Goal: Download file/media

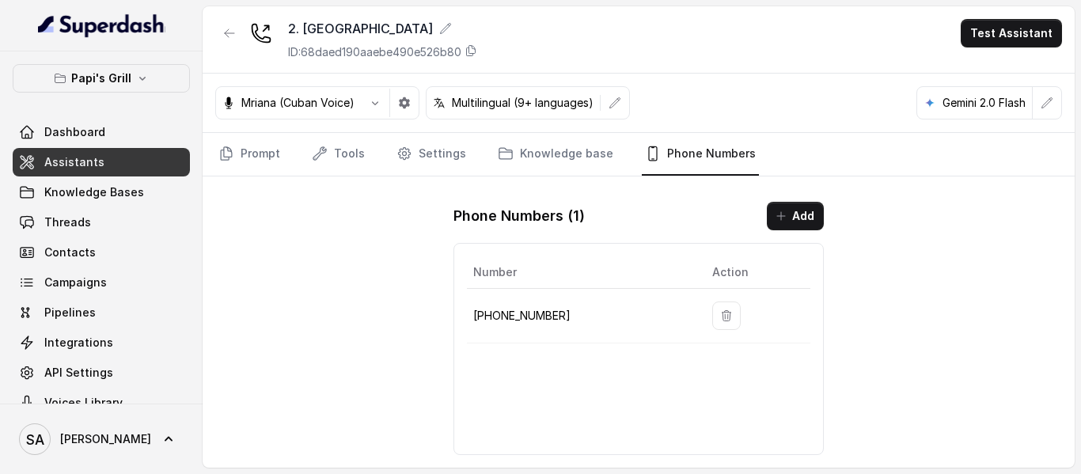
click at [343, 220] on div "2. Stockbridge ID: 68daed190aaebe490e526b80 Test Assistant Mriana (Cuban Voice)…" at bounding box center [639, 236] width 872 height 461
click at [93, 230] on link "Threads" at bounding box center [101, 222] width 177 height 28
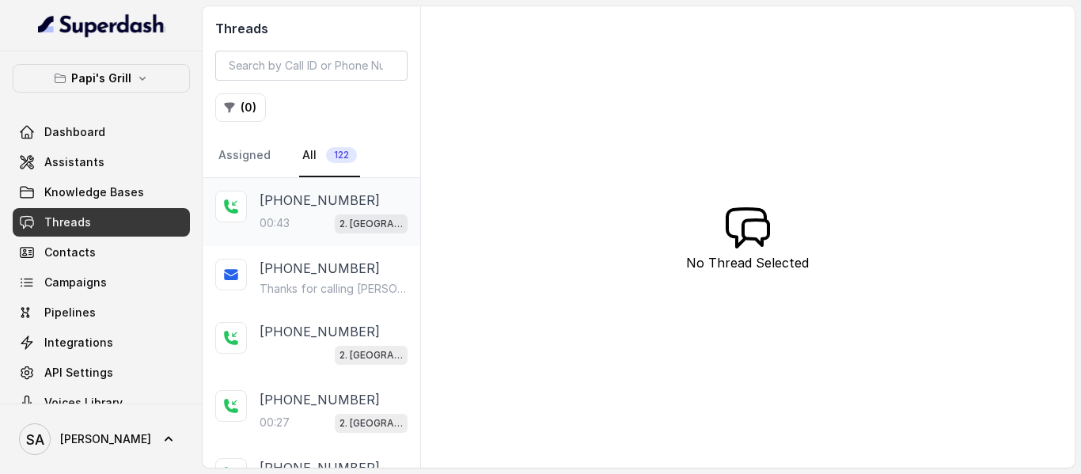
click at [285, 206] on p "[PHONE_NUMBER]" at bounding box center [320, 200] width 120 height 19
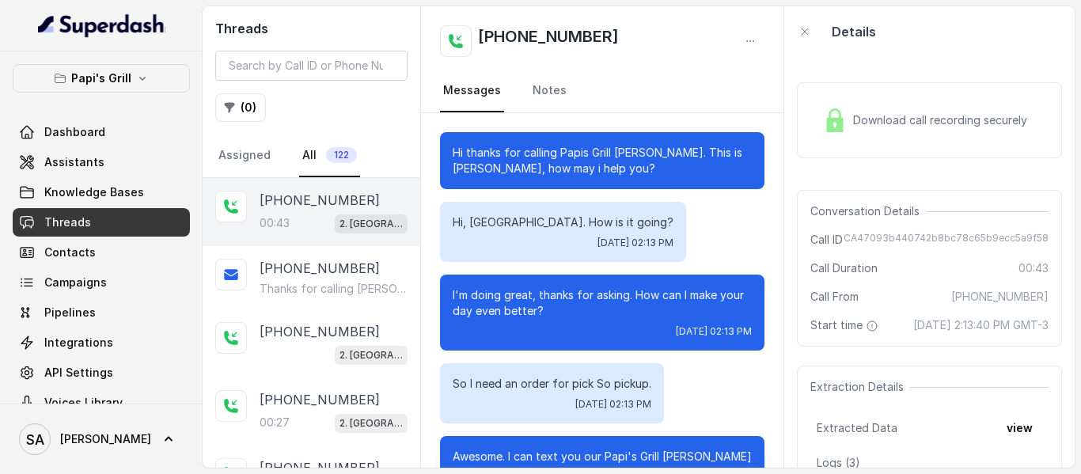
click at [860, 141] on div "Download call recording securely" at bounding box center [929, 120] width 265 height 76
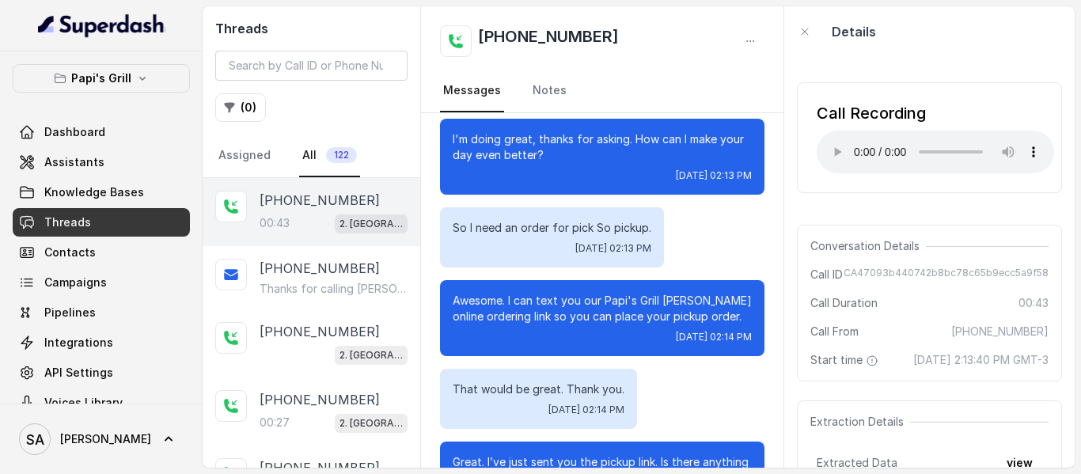
scroll to position [177, 0]
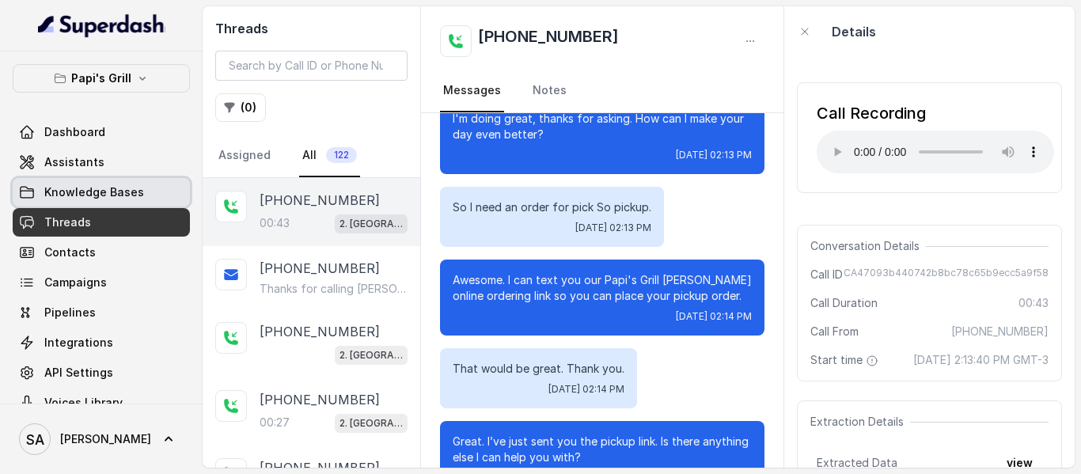
click at [87, 194] on span "Knowledge Bases" at bounding box center [94, 192] width 100 height 16
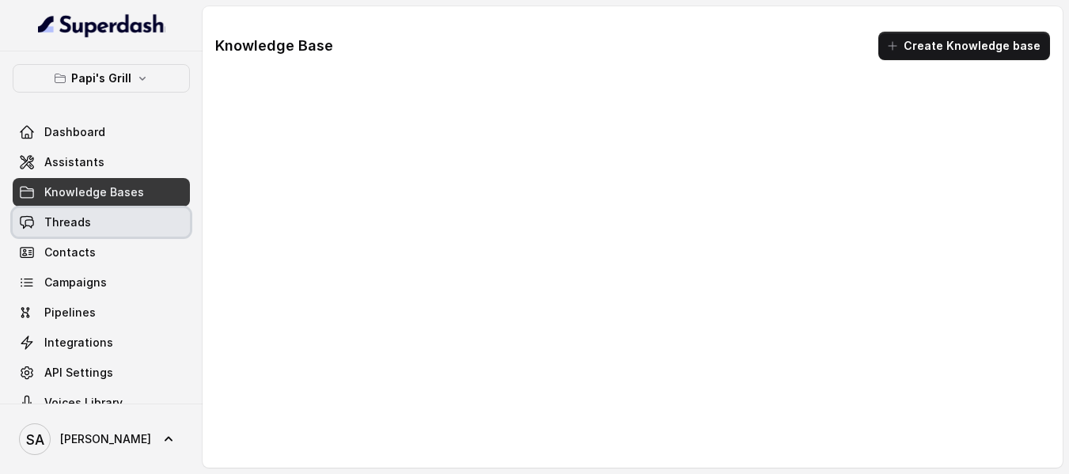
click at [88, 218] on span "Threads" at bounding box center [67, 223] width 47 height 16
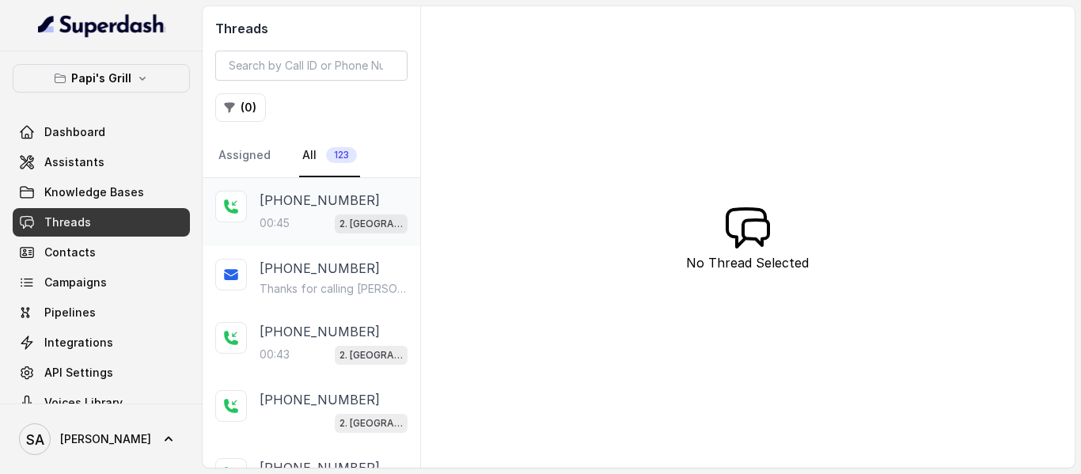
click at [319, 201] on p "[PHONE_NUMBER]" at bounding box center [320, 200] width 120 height 19
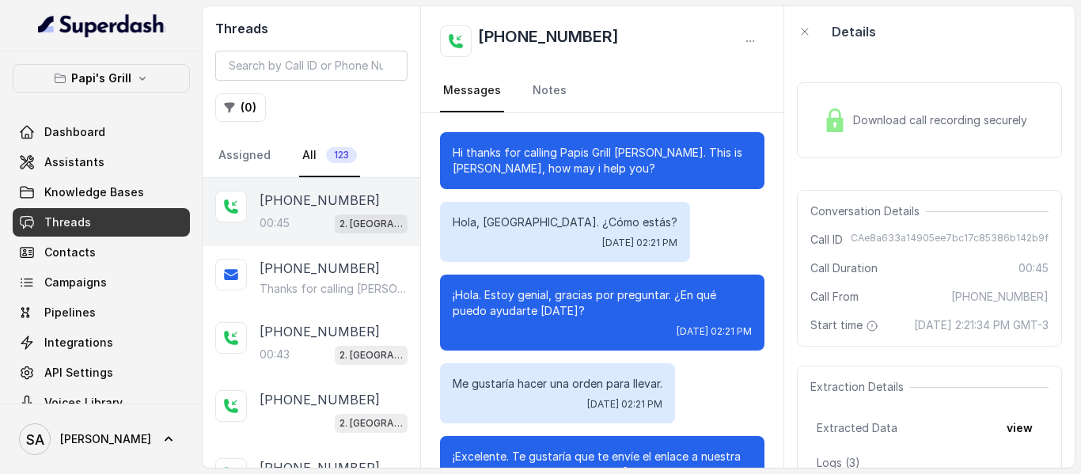
scroll to position [402, 0]
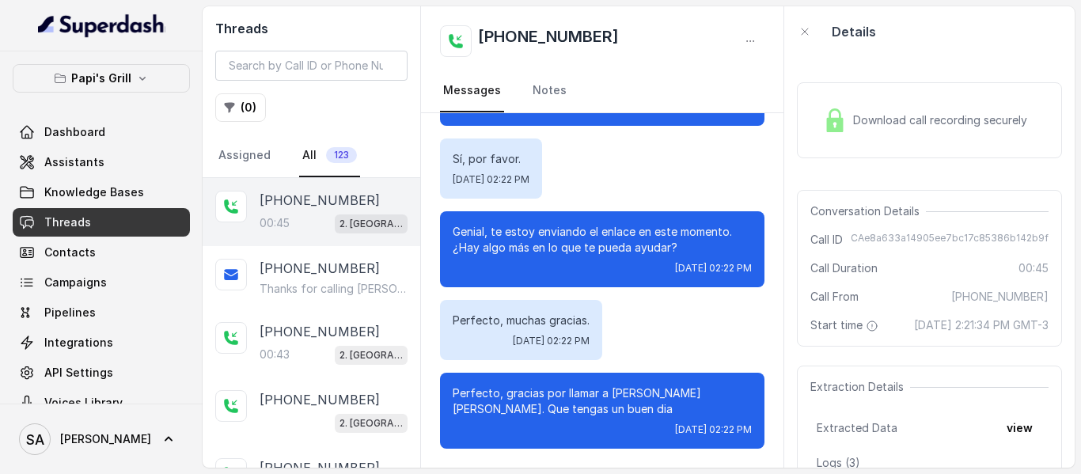
click at [1054, 98] on div "Download call recording securely Conversation Details Call ID CAe8a633a14905ee7…" at bounding box center [929, 262] width 290 height 411
click at [1028, 114] on span "Download call recording securely" at bounding box center [943, 120] width 180 height 16
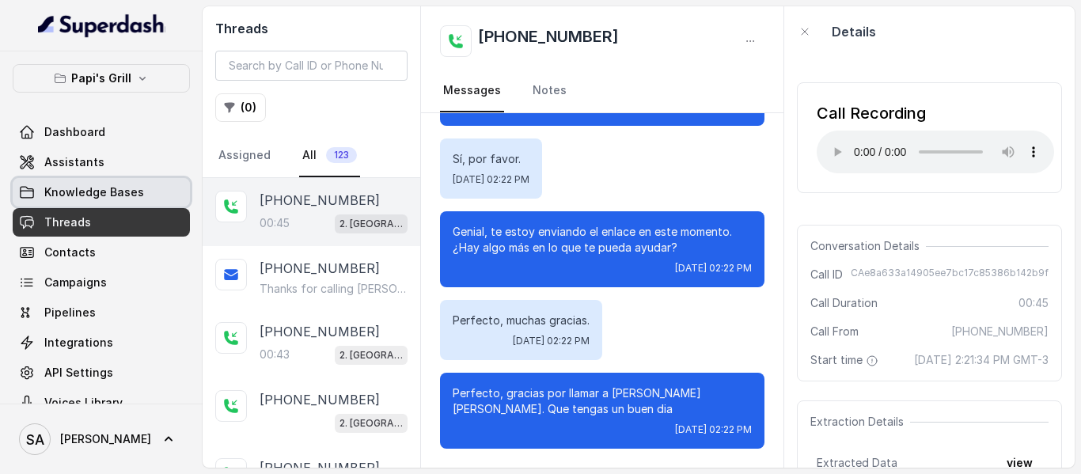
click at [74, 188] on span "Knowledge Bases" at bounding box center [94, 192] width 100 height 16
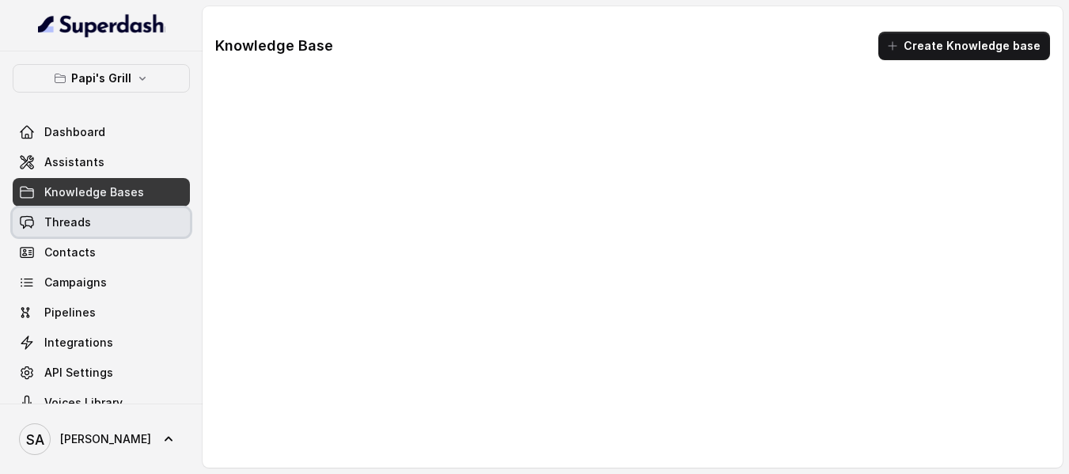
click at [77, 211] on link "Threads" at bounding box center [101, 222] width 177 height 28
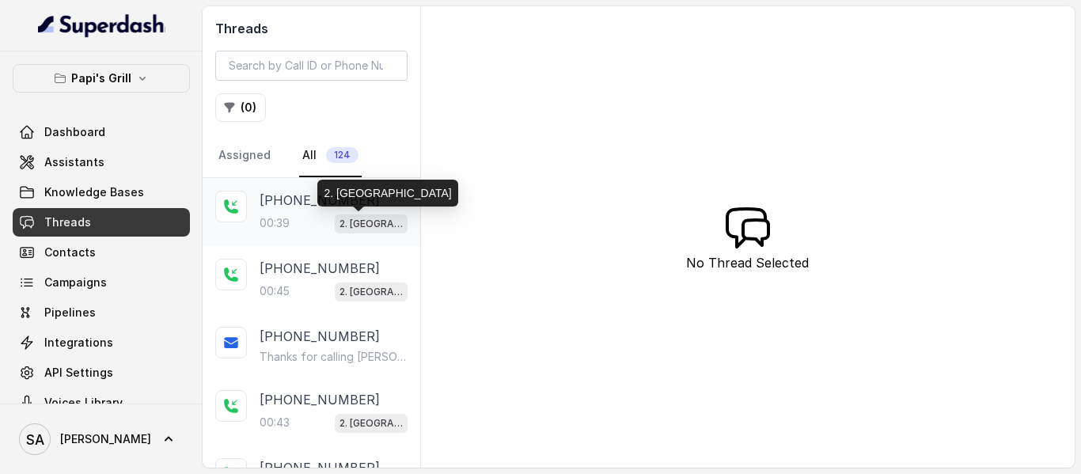
click at [336, 214] on div "2. [GEOGRAPHIC_DATA]" at bounding box center [371, 223] width 73 height 21
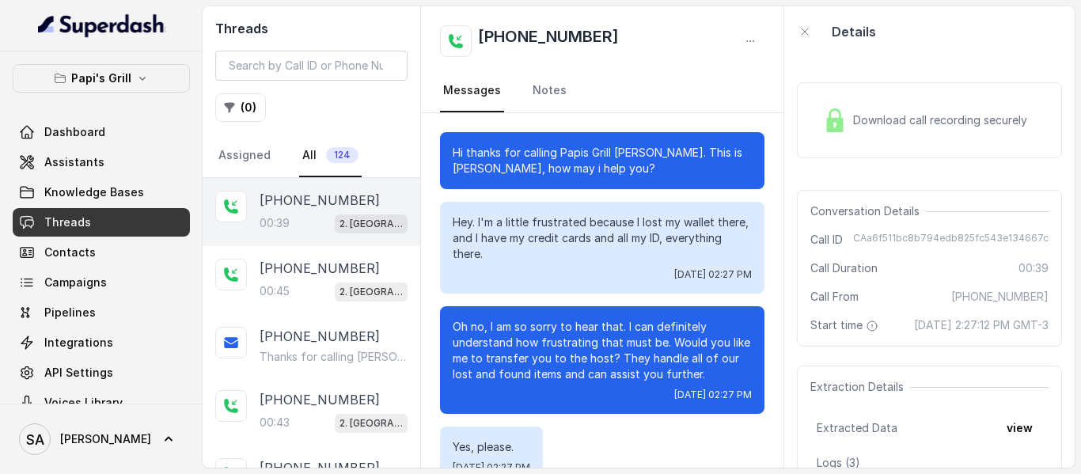
click at [833, 101] on div "Download call recording securely" at bounding box center [929, 120] width 265 height 76
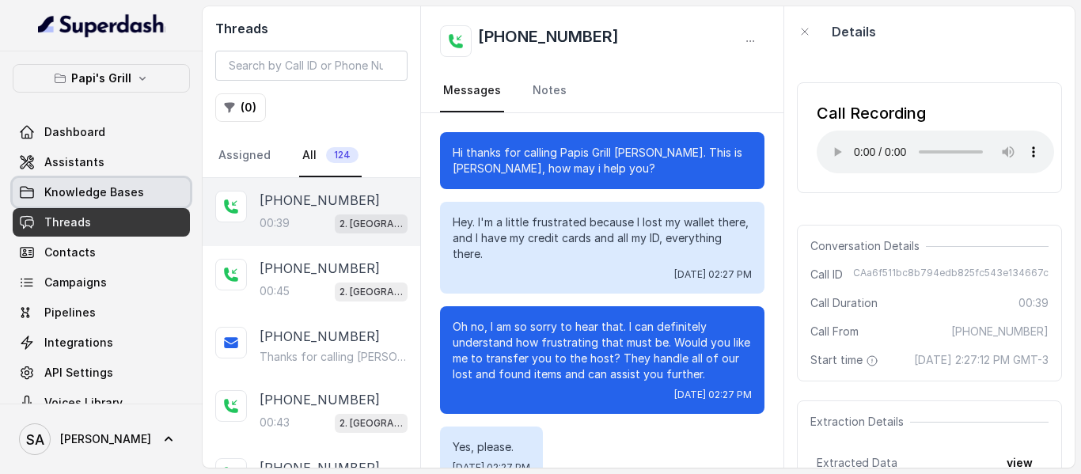
click at [141, 188] on link "Knowledge Bases" at bounding box center [101, 192] width 177 height 28
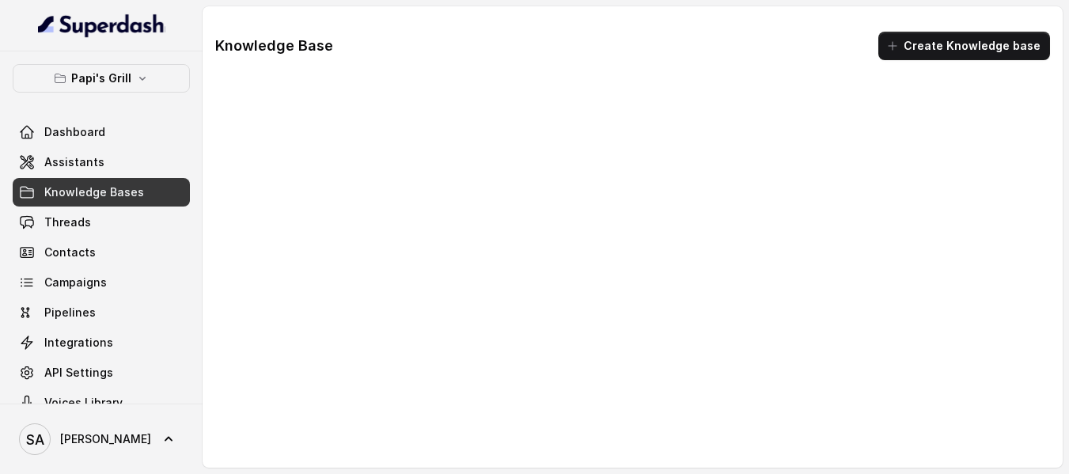
click at [108, 237] on div "Dashboard Assistants Knowledge Bases Threads Contacts Campaigns Pipelines Integ…" at bounding box center [101, 267] width 177 height 299
click at [104, 224] on link "Threads" at bounding box center [101, 222] width 177 height 28
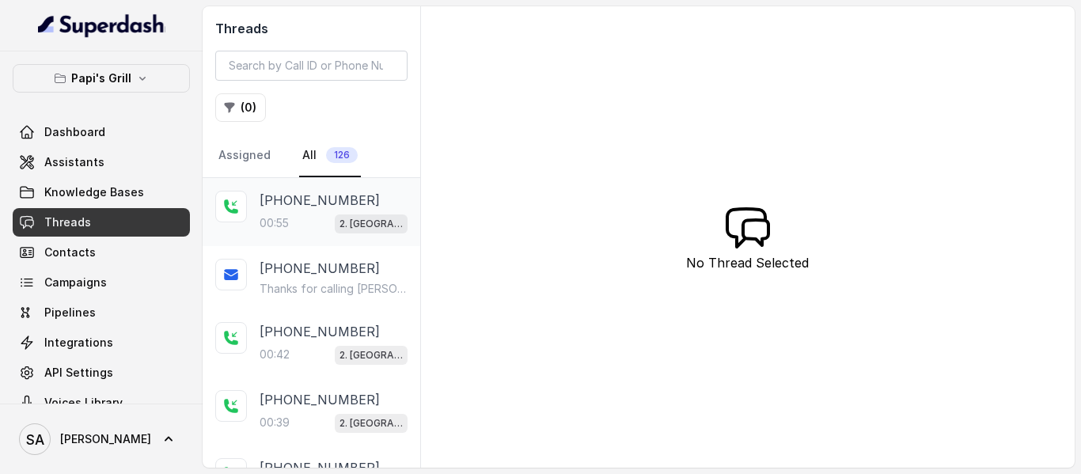
click at [299, 203] on p "[PHONE_NUMBER]" at bounding box center [320, 200] width 120 height 19
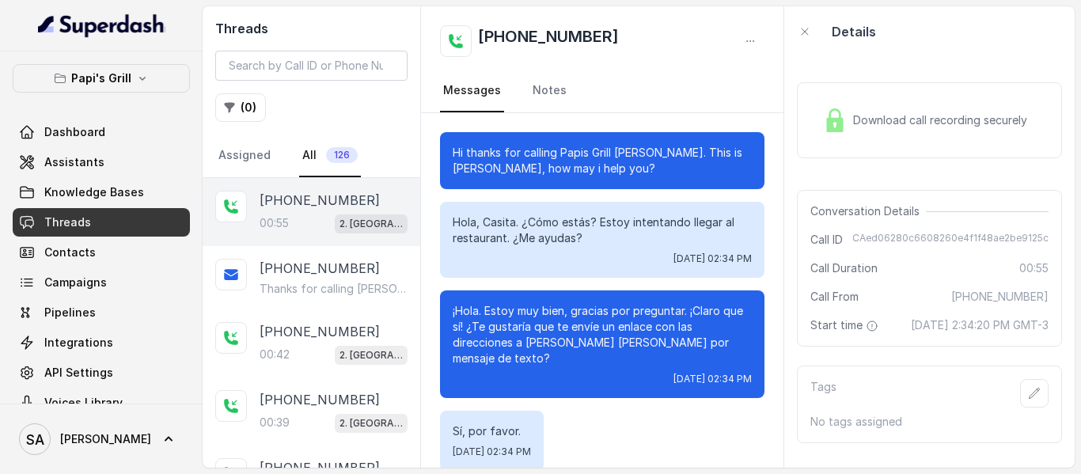
click at [864, 104] on div "Download call recording securely" at bounding box center [925, 120] width 217 height 36
click at [902, 138] on div "Download call recording securely" at bounding box center [925, 120] width 217 height 36
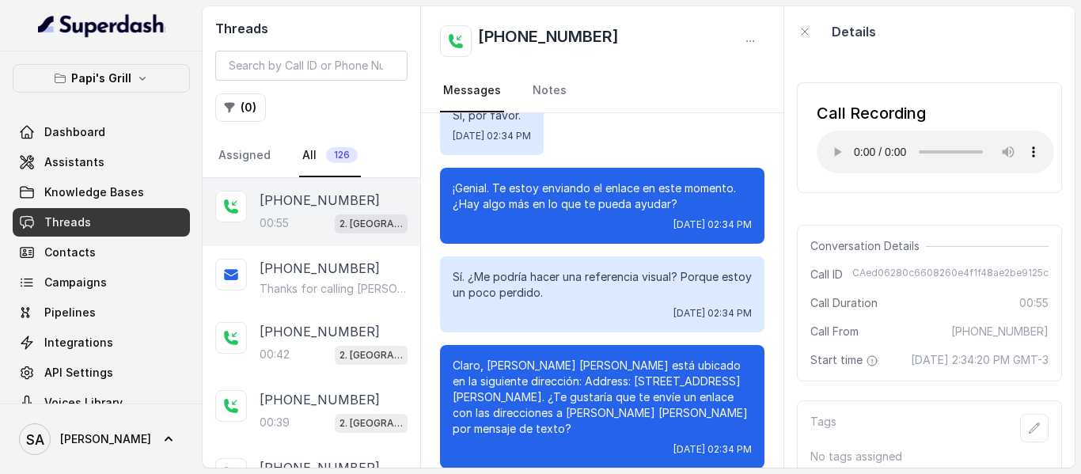
scroll to position [325, 0]
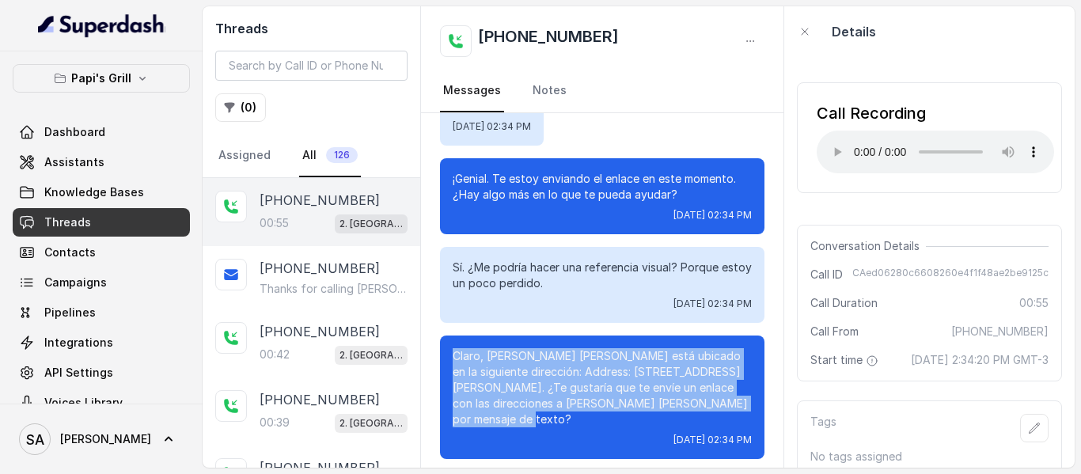
drag, startPoint x: 489, startPoint y: 418, endPoint x: 446, endPoint y: 357, distance: 74.4
click at [446, 357] on div "Claro, [PERSON_NAME] [PERSON_NAME] está ubicado en la siguiente dirección: Addr…" at bounding box center [602, 397] width 325 height 123
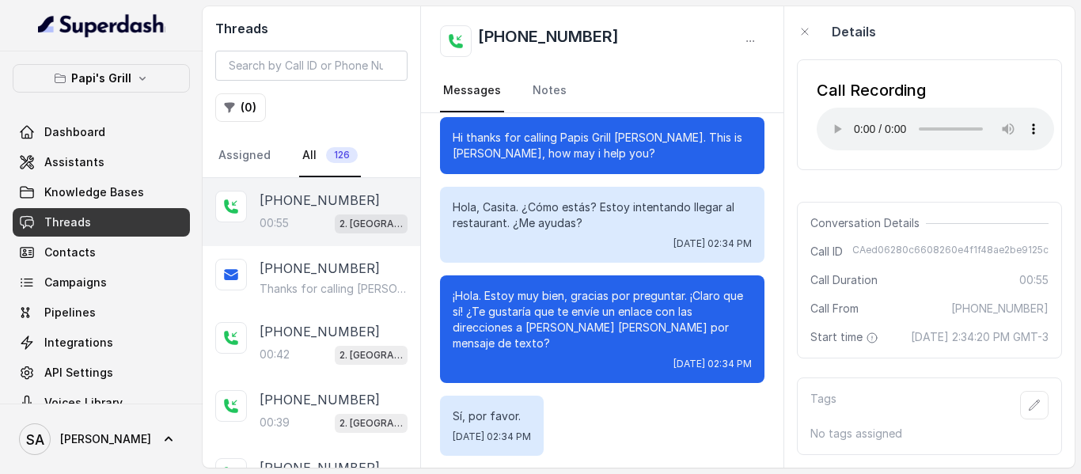
scroll to position [0, 0]
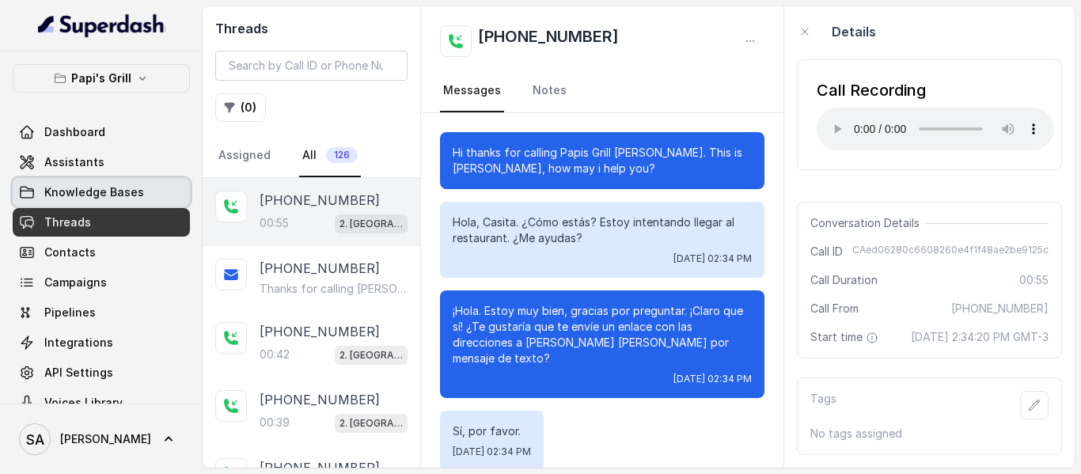
click at [74, 204] on link "Knowledge Bases" at bounding box center [101, 192] width 177 height 28
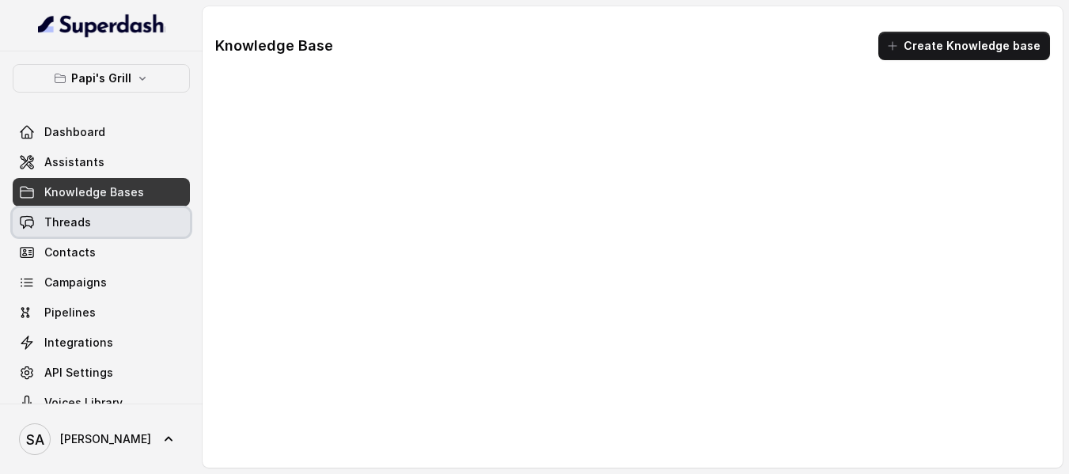
click at [76, 215] on span "Threads" at bounding box center [67, 223] width 47 height 16
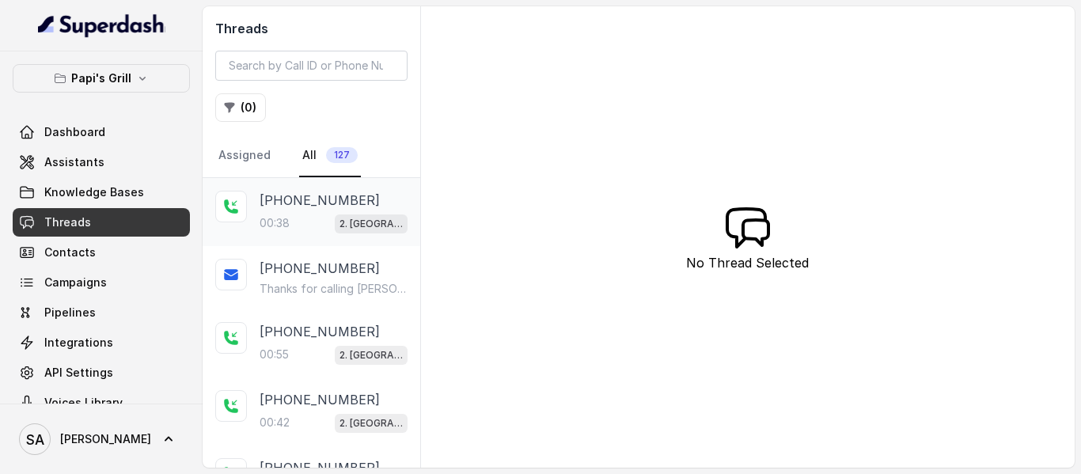
click at [304, 203] on p "[PHONE_NUMBER]" at bounding box center [320, 200] width 120 height 19
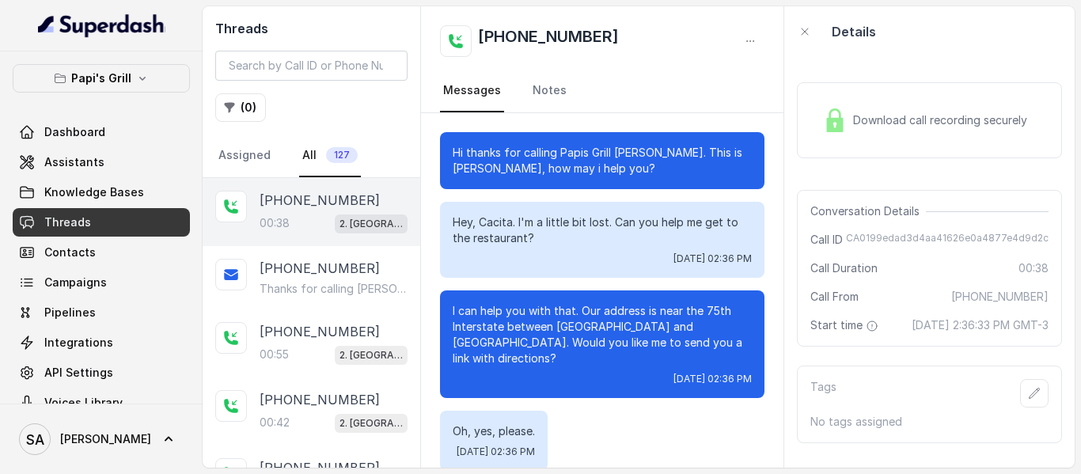
scroll to position [272, 0]
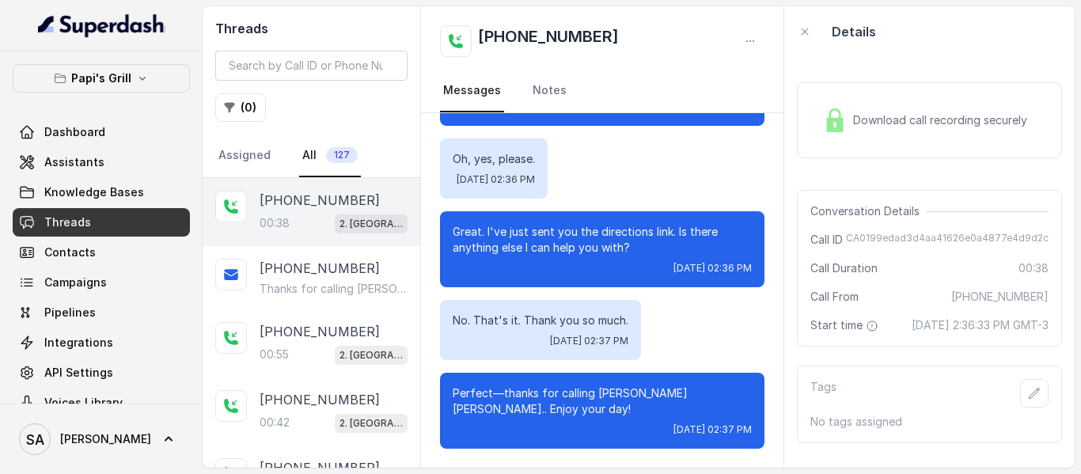
click at [836, 129] on img at bounding box center [835, 120] width 24 height 24
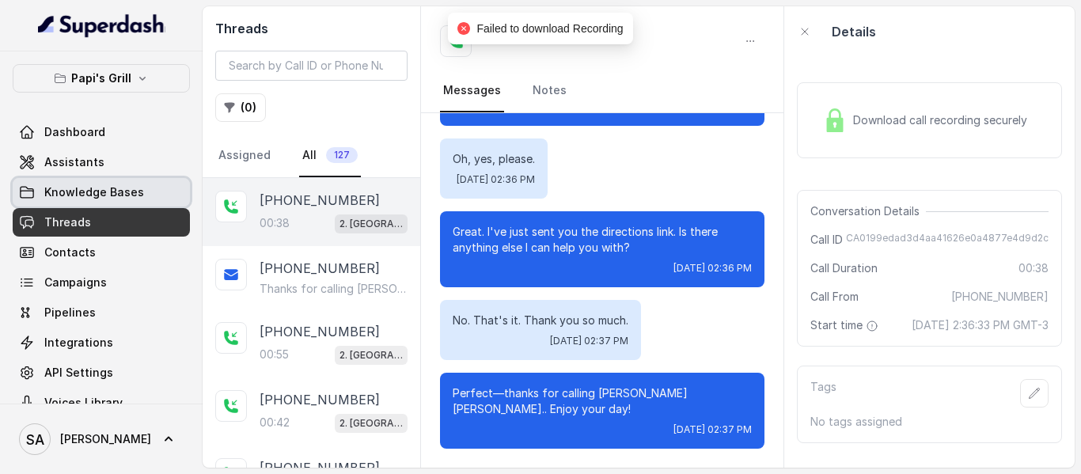
click at [93, 186] on span "Knowledge Bases" at bounding box center [94, 192] width 100 height 16
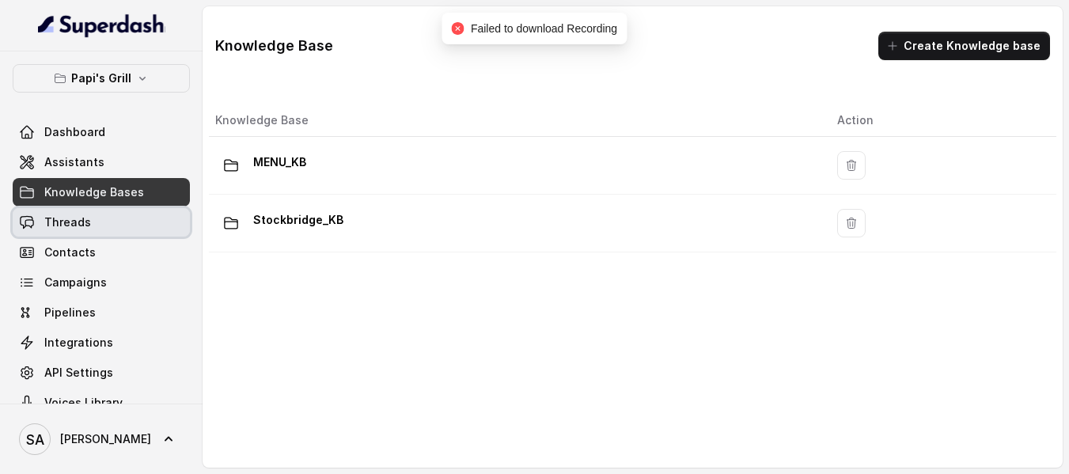
click at [82, 209] on link "Threads" at bounding box center [101, 222] width 177 height 28
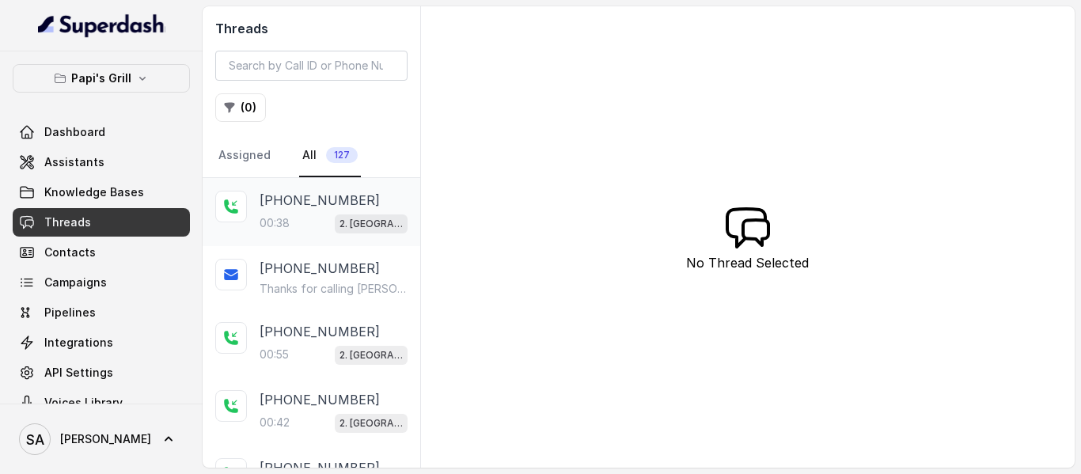
click at [296, 222] on div "00:38 2. [GEOGRAPHIC_DATA]" at bounding box center [334, 223] width 148 height 21
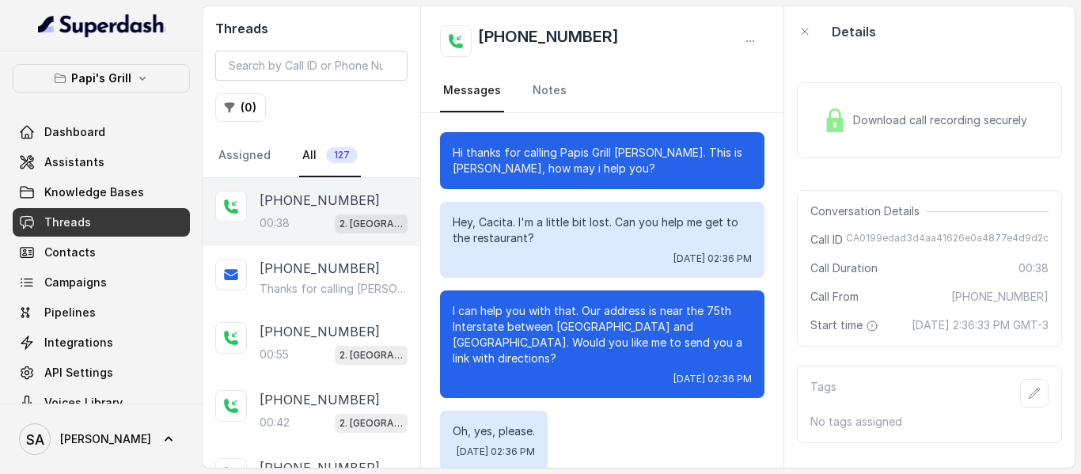
scroll to position [272, 0]
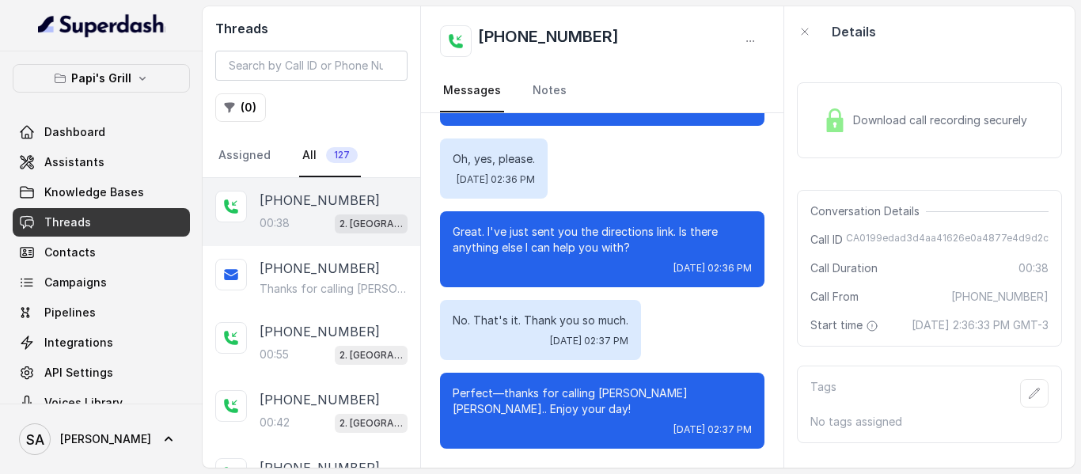
click at [783, 227] on div "Hi thanks for calling Papis Grill [PERSON_NAME]. This is [PERSON_NAME], how may…" at bounding box center [602, 290] width 363 height 355
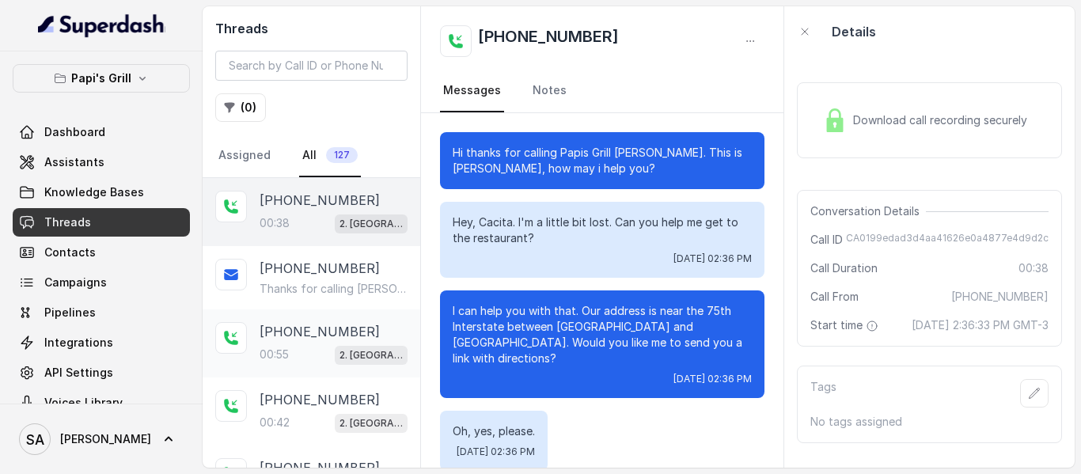
click at [313, 333] on p "[PHONE_NUMBER]" at bounding box center [320, 331] width 120 height 19
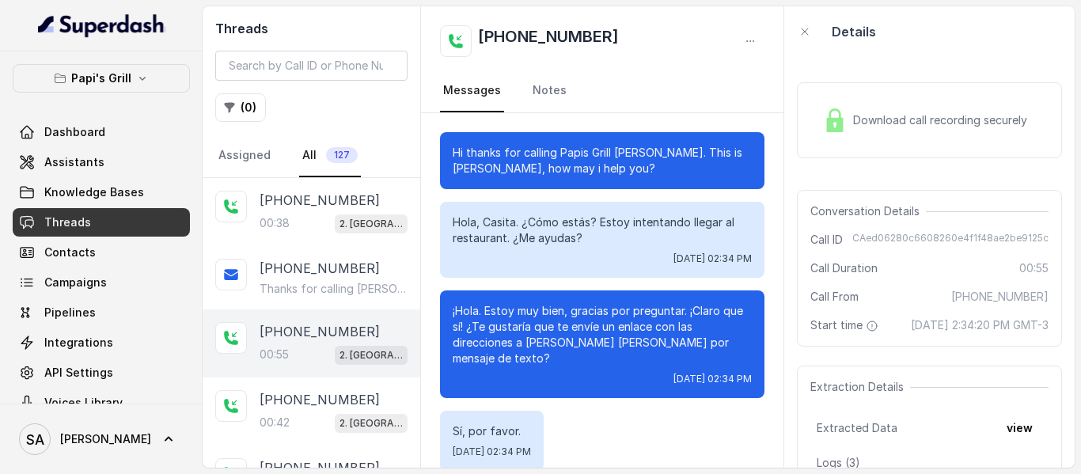
scroll to position [336, 0]
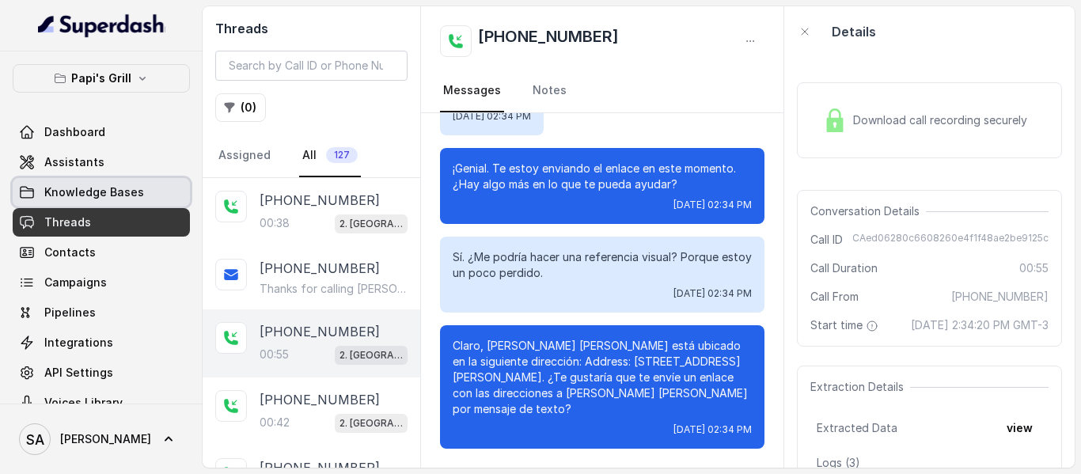
click at [108, 187] on span "Knowledge Bases" at bounding box center [94, 192] width 100 height 16
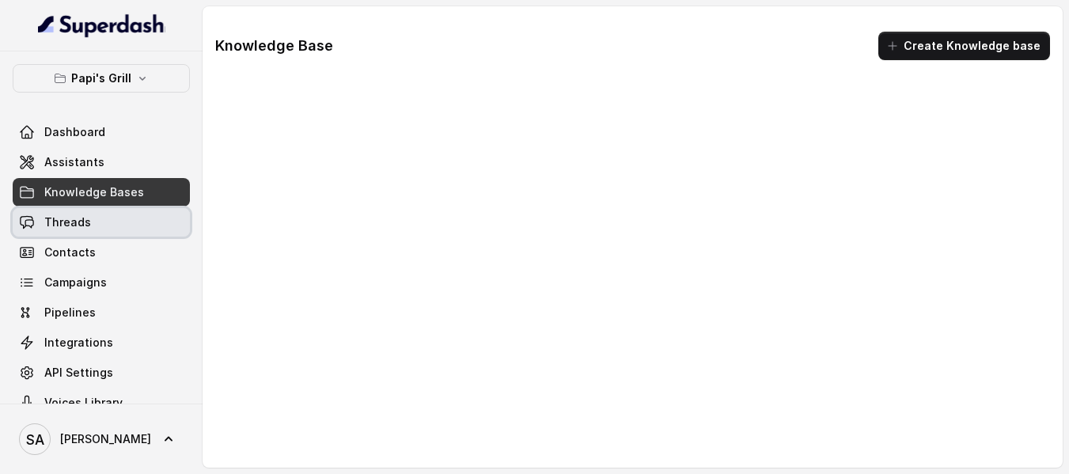
click at [97, 220] on link "Threads" at bounding box center [101, 222] width 177 height 28
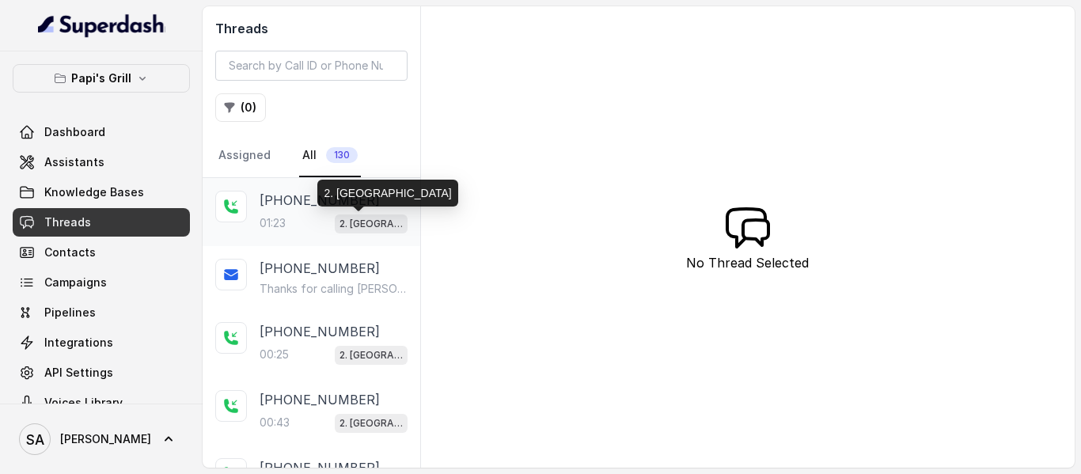
click at [294, 211] on div "[PHONE_NUMBER]:23 2. [GEOGRAPHIC_DATA]" at bounding box center [334, 212] width 148 height 43
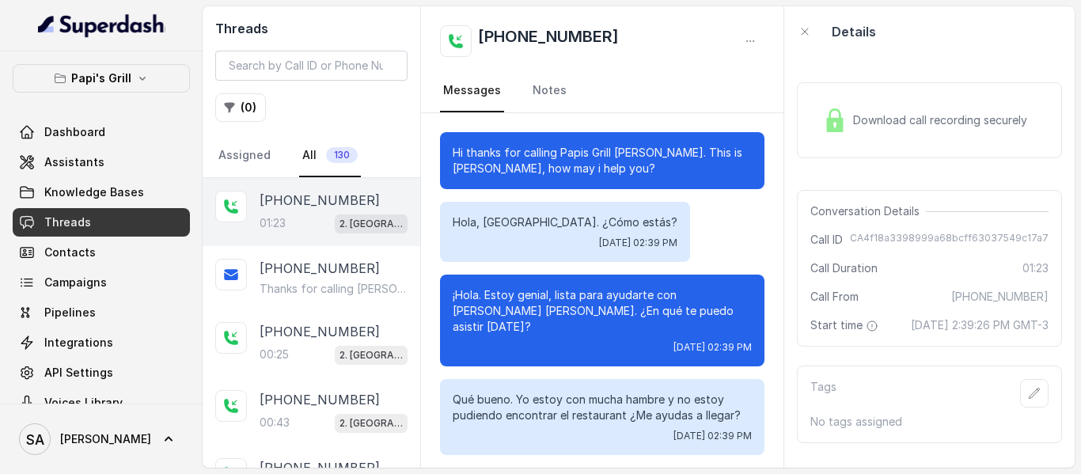
click at [863, 121] on span "Download call recording securely" at bounding box center [943, 120] width 180 height 16
